Goal: Task Accomplishment & Management: Manage account settings

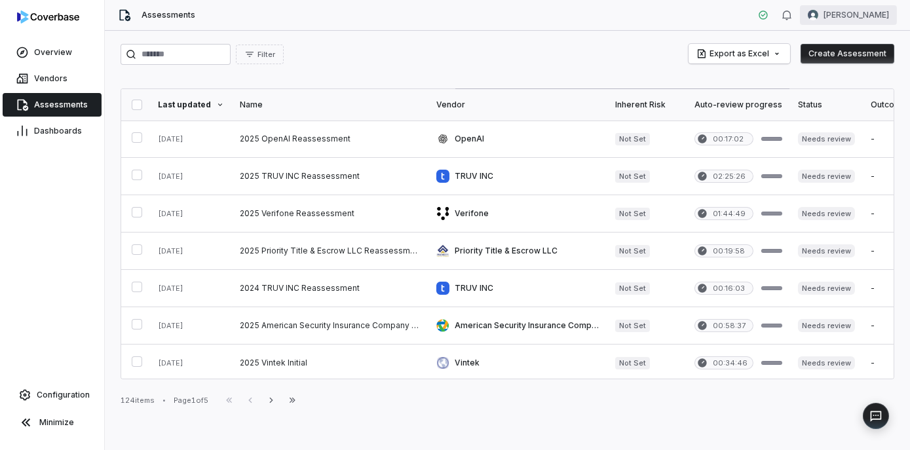
click at [877, 10] on html "Overview Vendors Assessments Dashboards Configuration Minimize Assessments Curt…" at bounding box center [455, 225] width 910 height 450
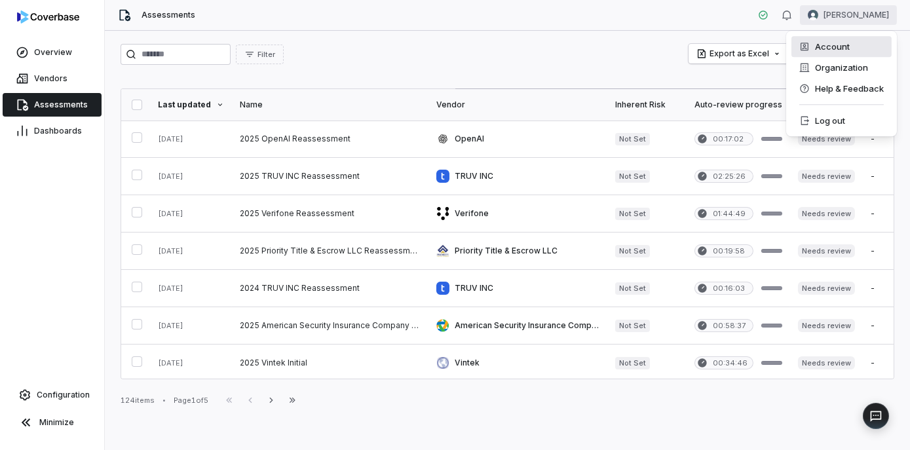
click at [833, 54] on div "Account" at bounding box center [842, 46] width 100 height 21
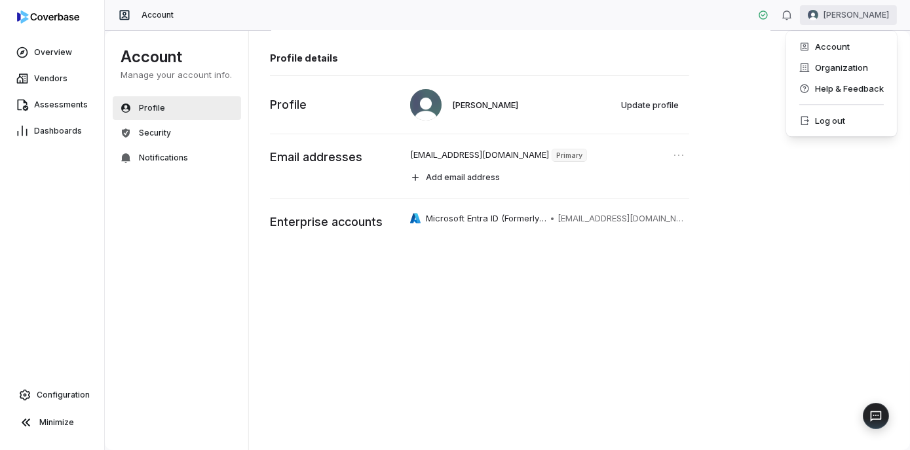
click at [856, 19] on html "Overview Vendors Assessments Dashboards Configuration Minimize Account Curtis N…" at bounding box center [455, 225] width 910 height 450
click at [837, 66] on div "Organization" at bounding box center [842, 67] width 100 height 21
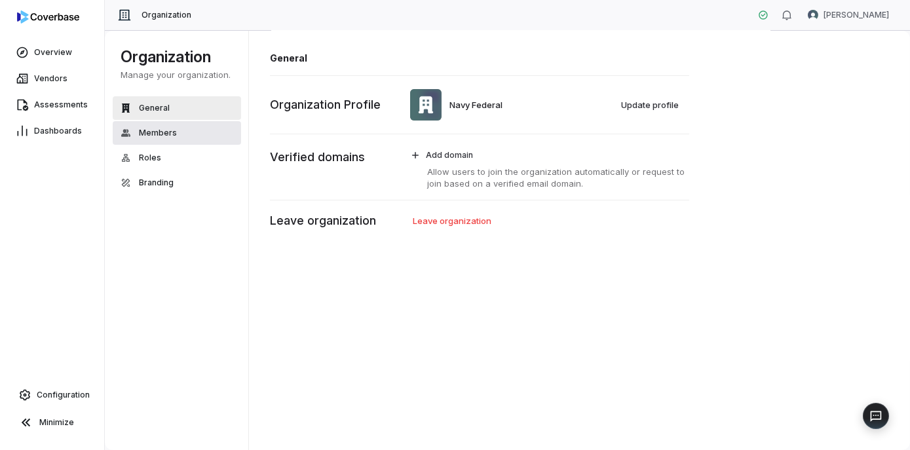
click at [193, 131] on button "Members" at bounding box center [177, 133] width 128 height 24
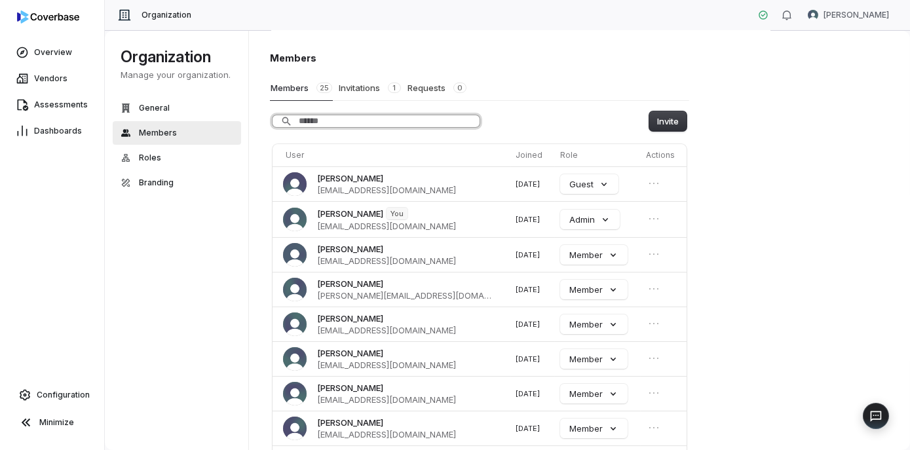
click at [357, 115] on input "Search" at bounding box center [376, 121] width 207 height 12
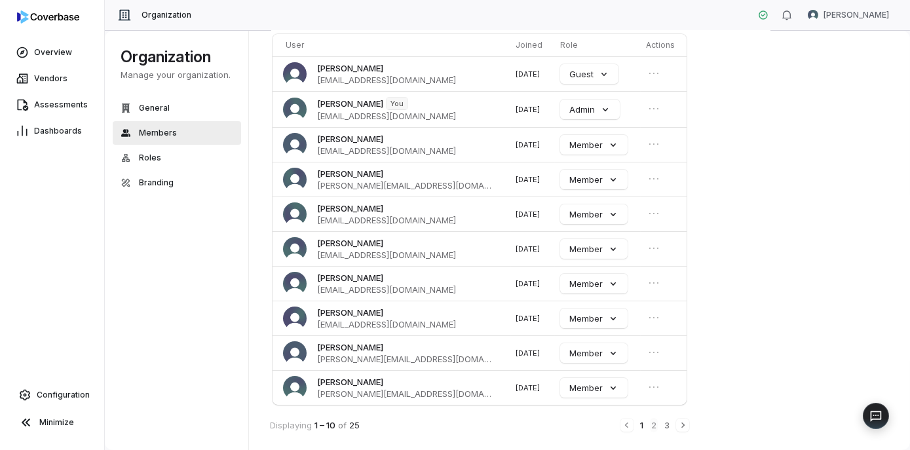
type input "*****"
click at [653, 424] on button "2" at bounding box center [654, 425] width 8 height 14
click at [670, 423] on button "3" at bounding box center [667, 425] width 8 height 14
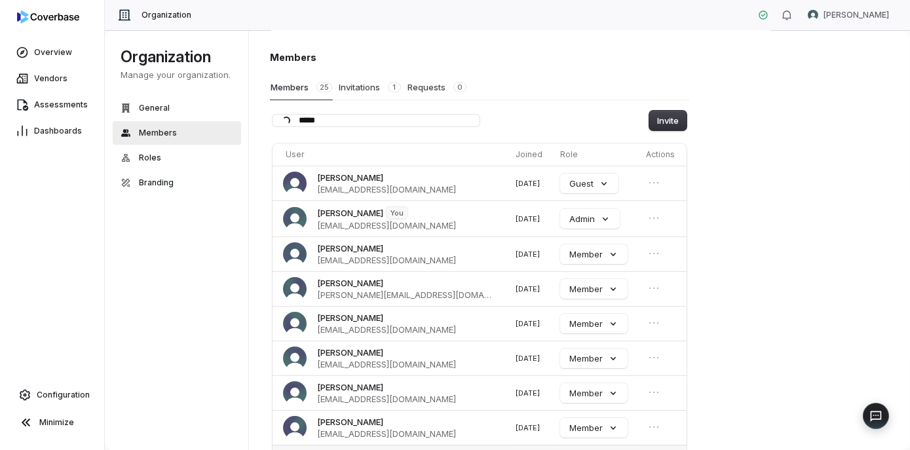
scroll to position [0, 0]
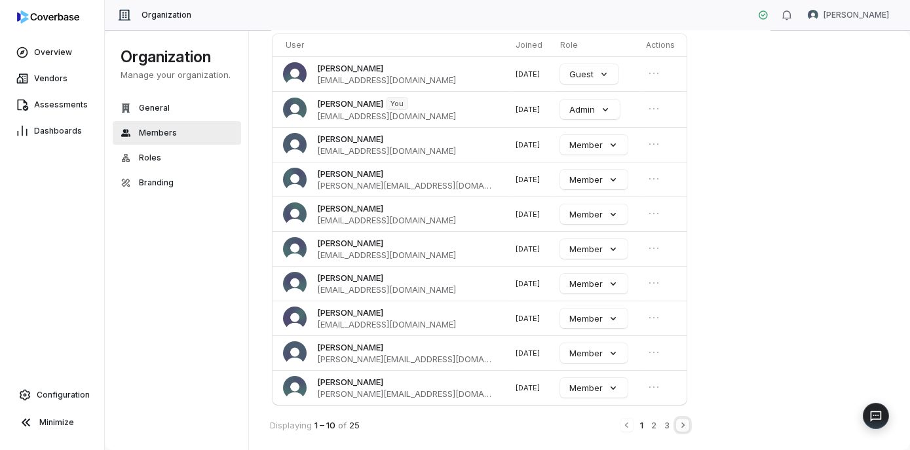
click at [680, 420] on icon "Next" at bounding box center [683, 425] width 10 height 10
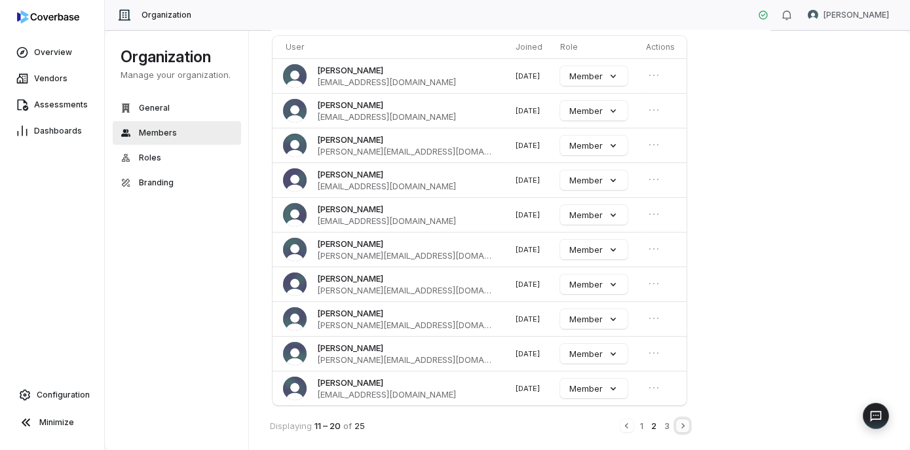
click at [683, 421] on icon "Next" at bounding box center [683, 426] width 10 height 10
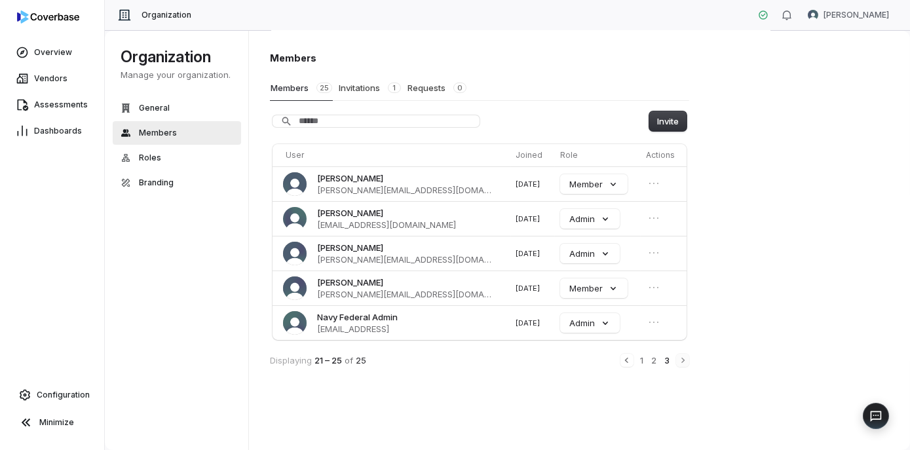
scroll to position [0, 0]
click at [655, 364] on button "2" at bounding box center [654, 360] width 8 height 14
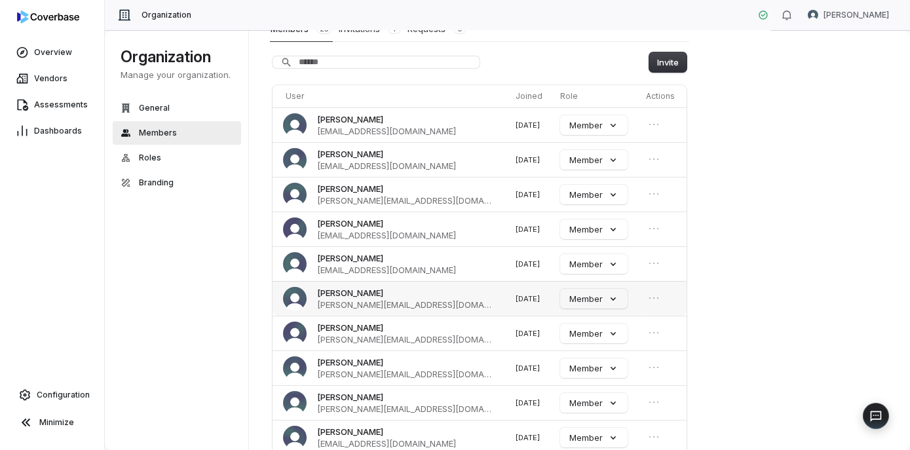
scroll to position [108, 0]
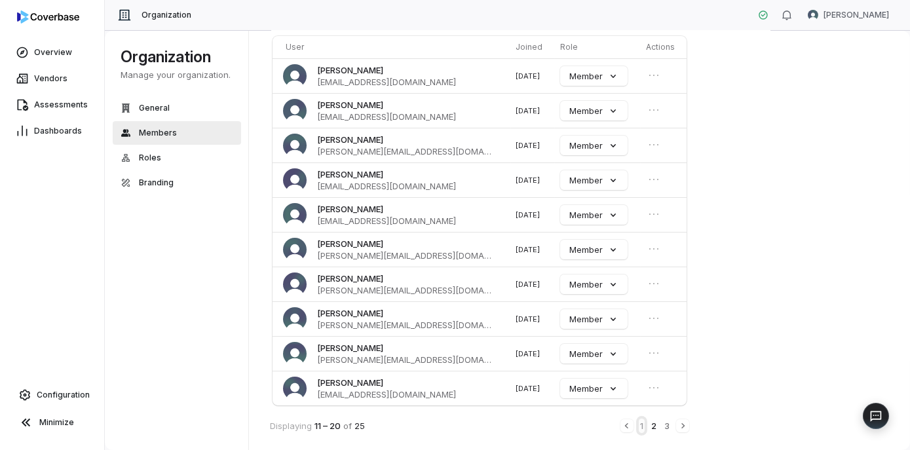
click at [642, 420] on button "1" at bounding box center [642, 426] width 6 height 14
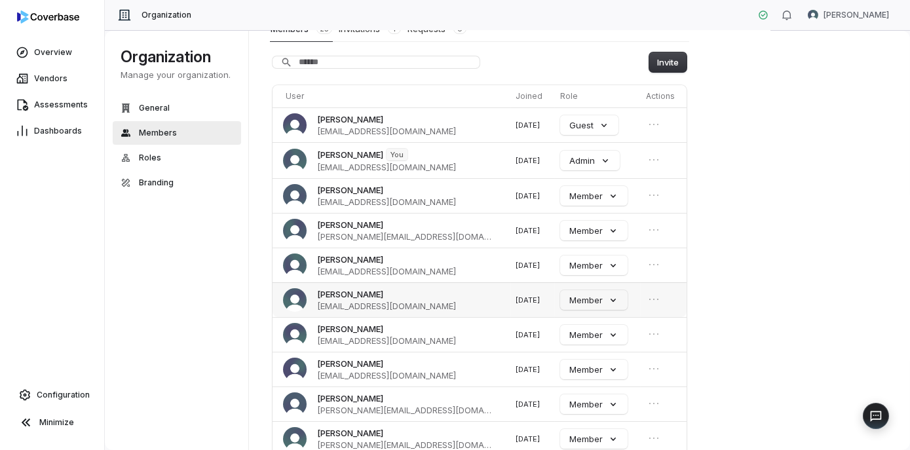
scroll to position [110, 0]
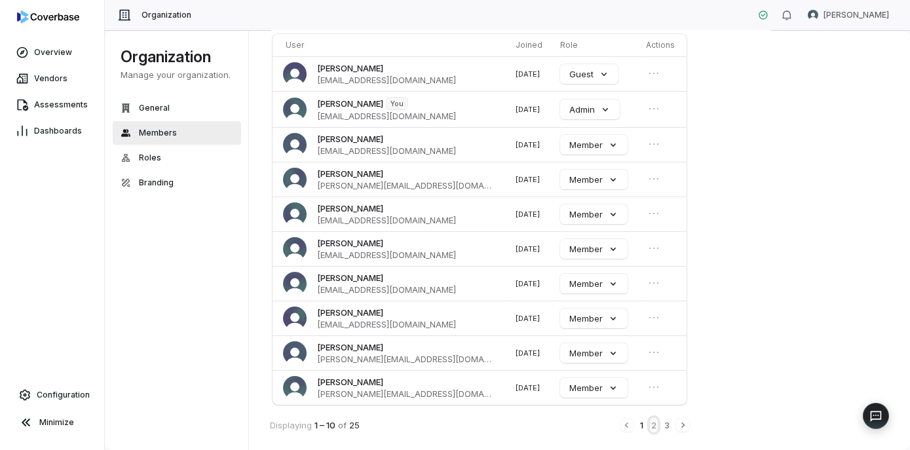
click at [653, 423] on button "2" at bounding box center [654, 425] width 8 height 14
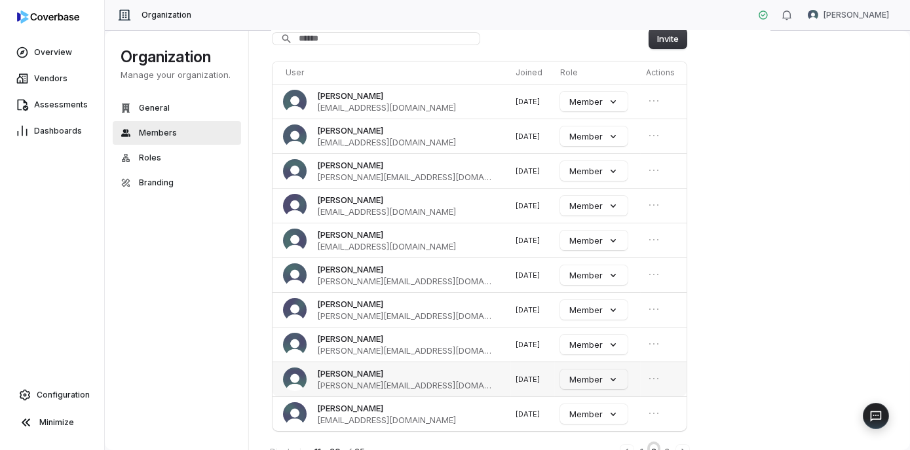
scroll to position [108, 0]
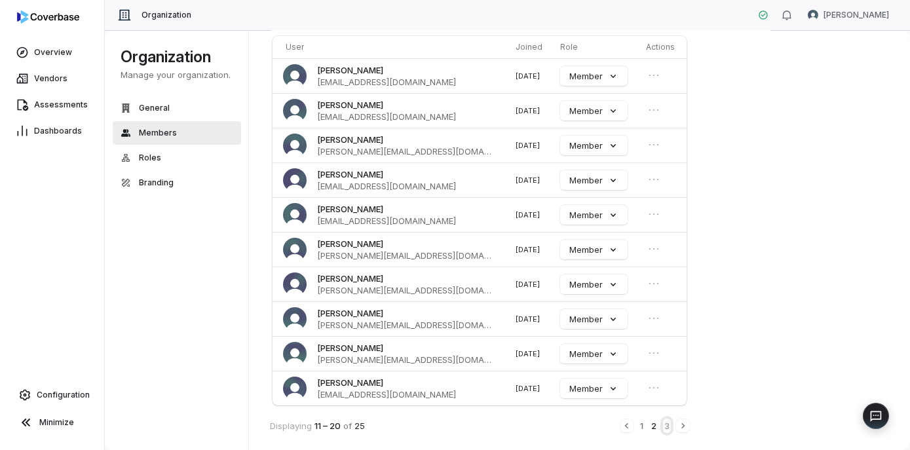
click at [670, 423] on button "3" at bounding box center [667, 426] width 8 height 14
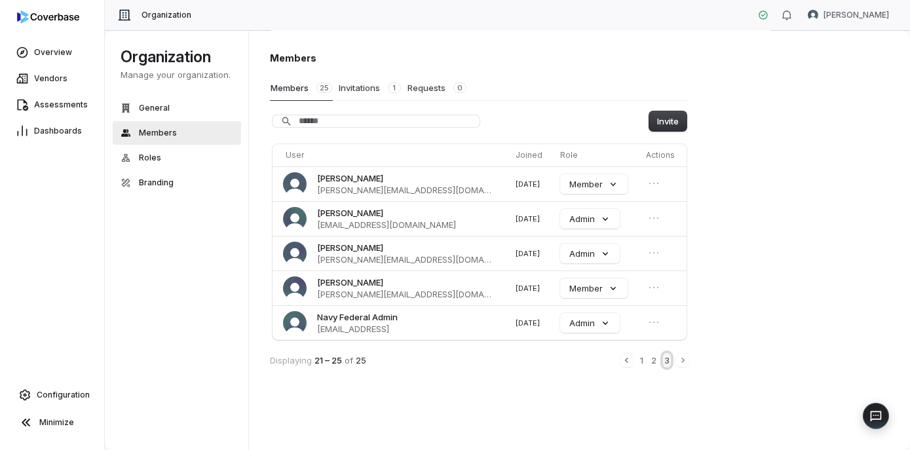
scroll to position [0, 0]
click at [645, 360] on div "1 2 3" at bounding box center [655, 360] width 69 height 14
click at [645, 355] on div "1 2 3" at bounding box center [655, 360] width 69 height 14
click at [643, 360] on button "1" at bounding box center [642, 360] width 6 height 14
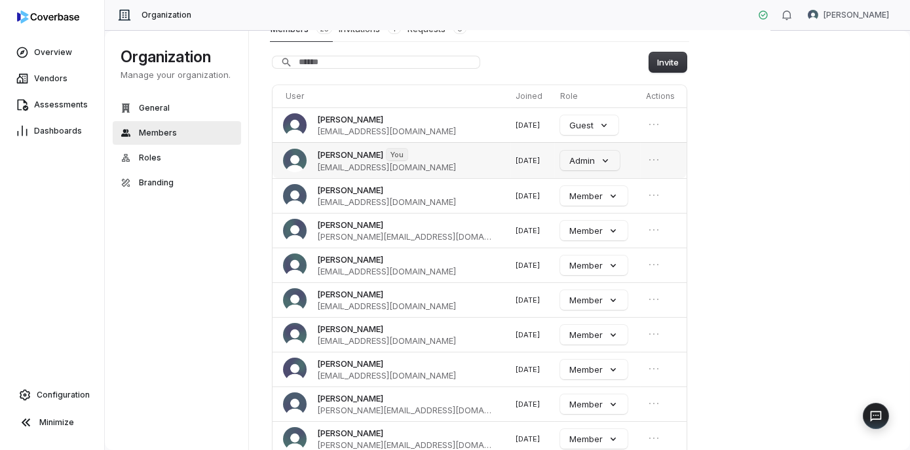
scroll to position [110, 0]
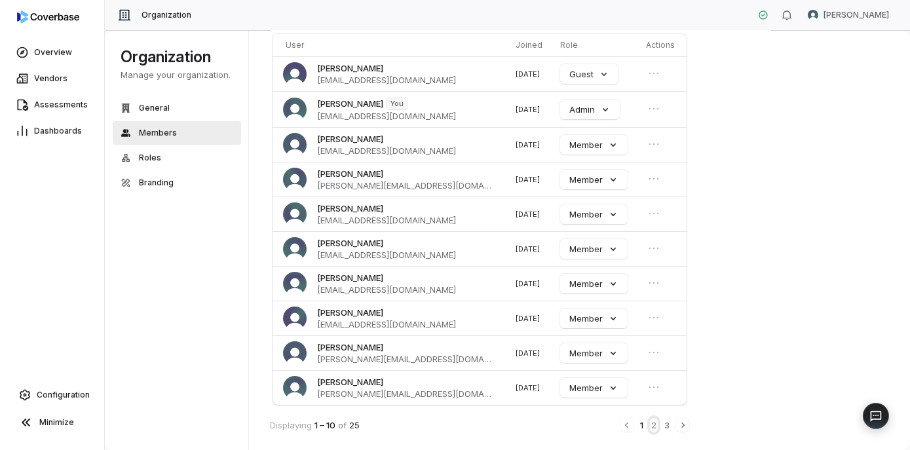
click at [653, 419] on button "2" at bounding box center [654, 425] width 8 height 14
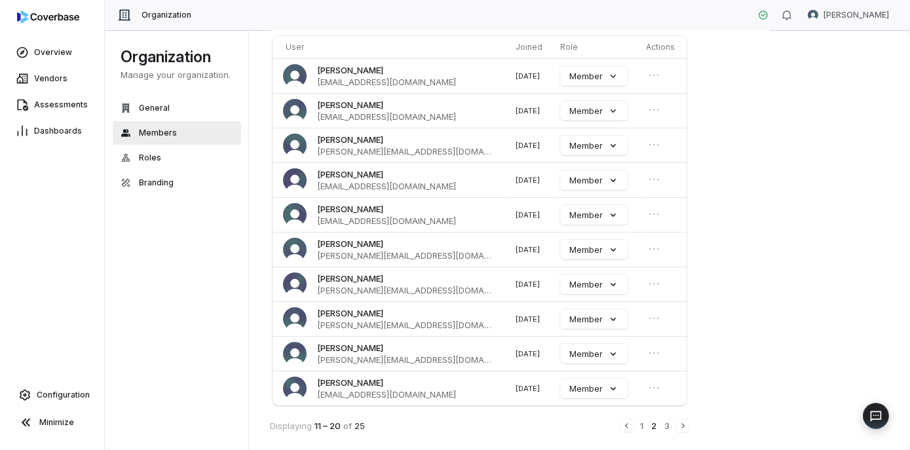
click at [671, 424] on div "1 2 3" at bounding box center [655, 426] width 69 height 14
click at [669, 421] on button "3" at bounding box center [667, 426] width 8 height 14
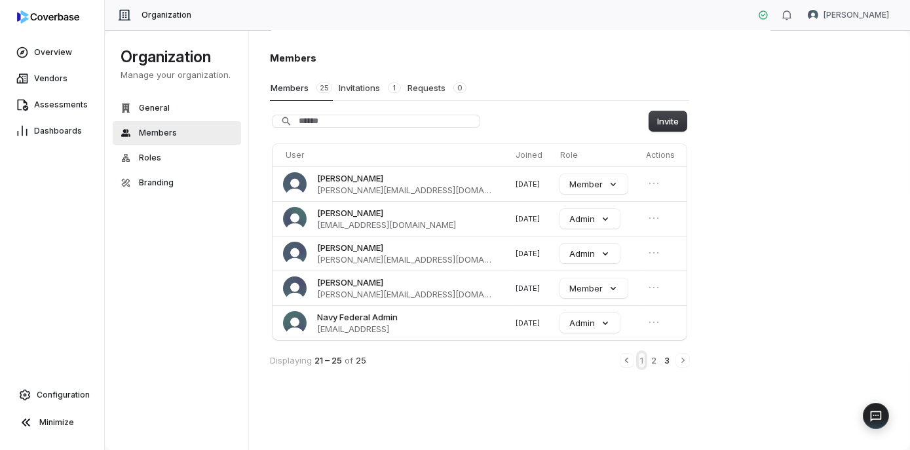
click at [640, 362] on button "1" at bounding box center [642, 360] width 6 height 14
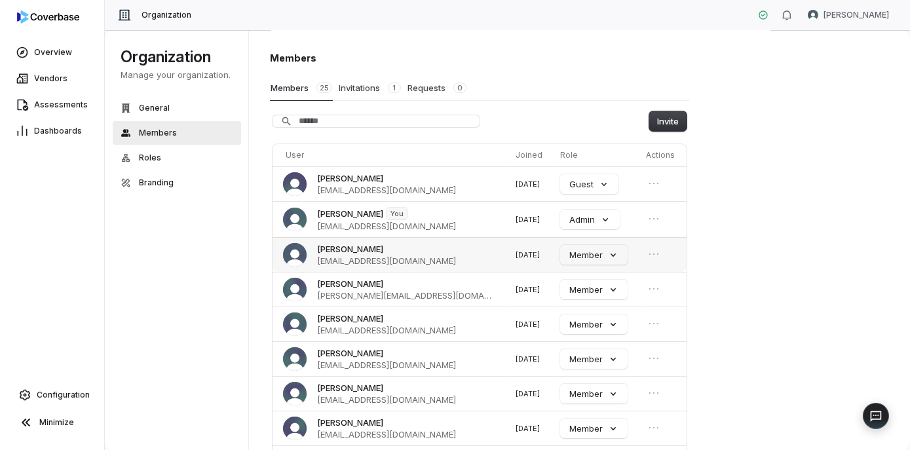
scroll to position [110, 0]
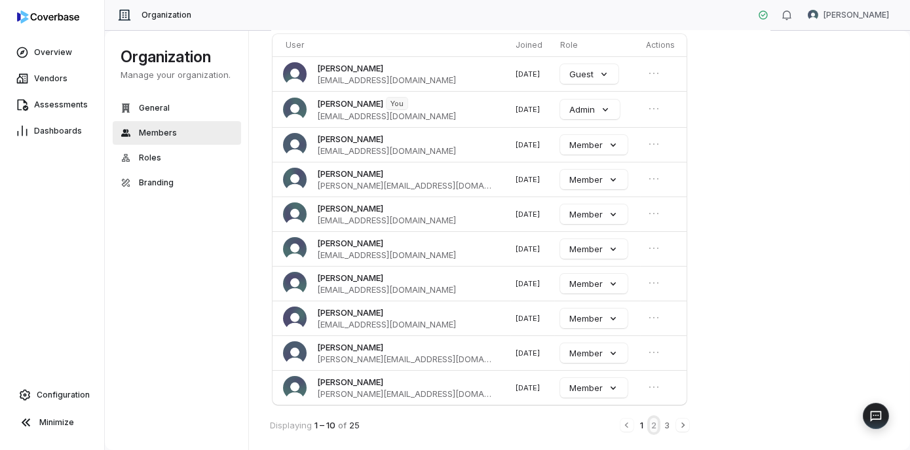
click at [656, 426] on button "2" at bounding box center [654, 425] width 8 height 14
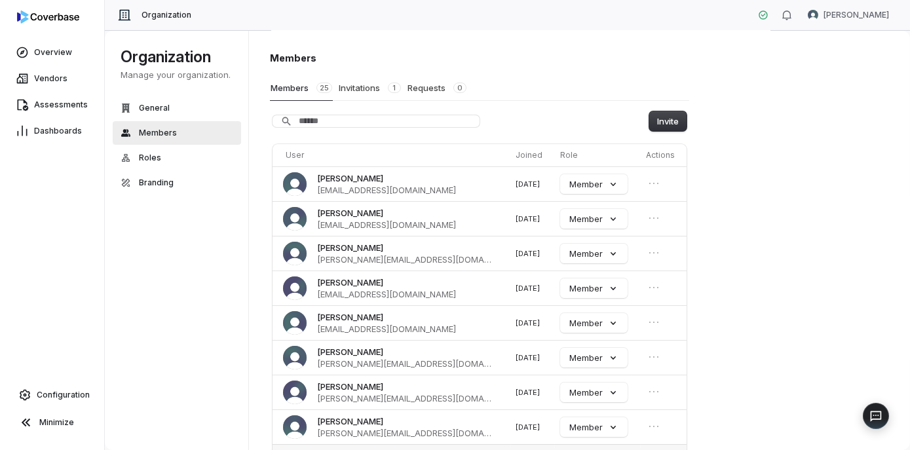
scroll to position [108, 0]
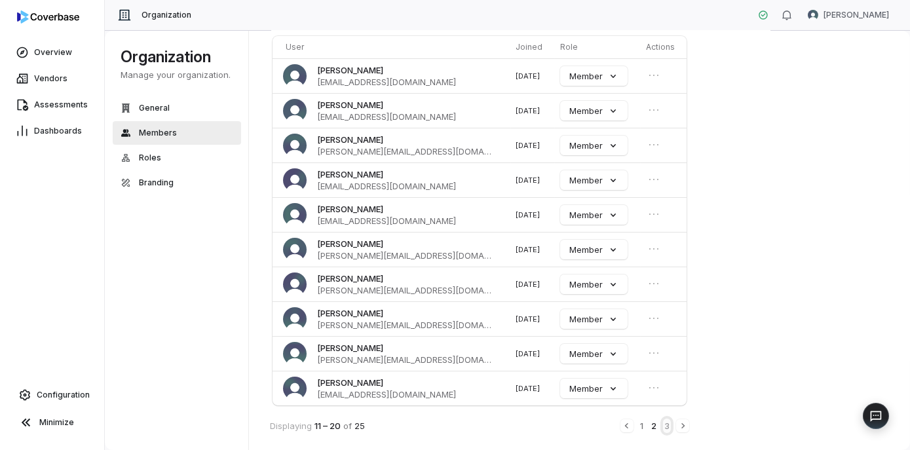
click at [669, 423] on button "3" at bounding box center [667, 426] width 8 height 14
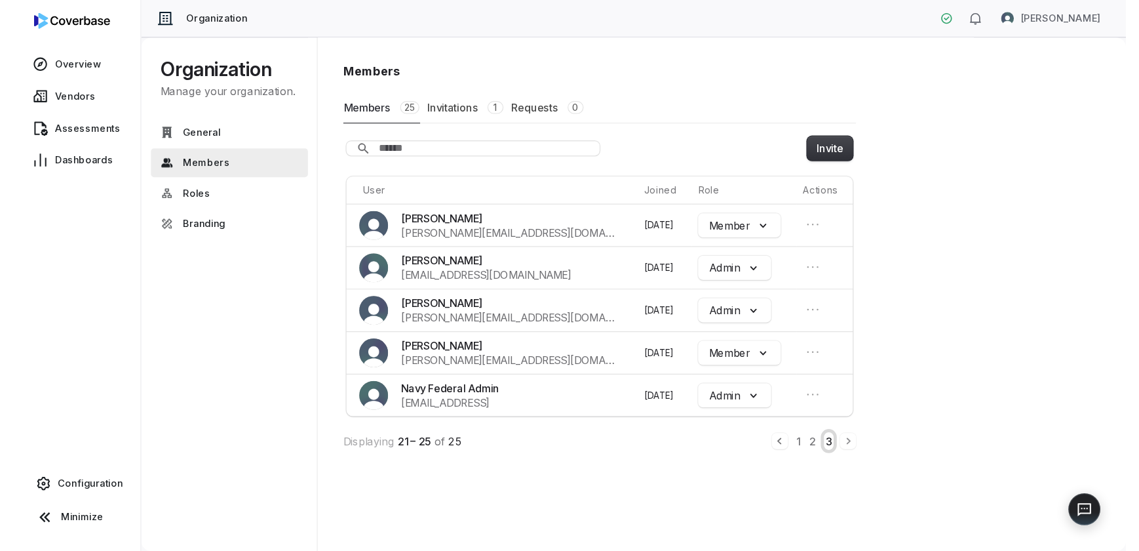
scroll to position [0, 0]
